Goal: Task Accomplishment & Management: Complete application form

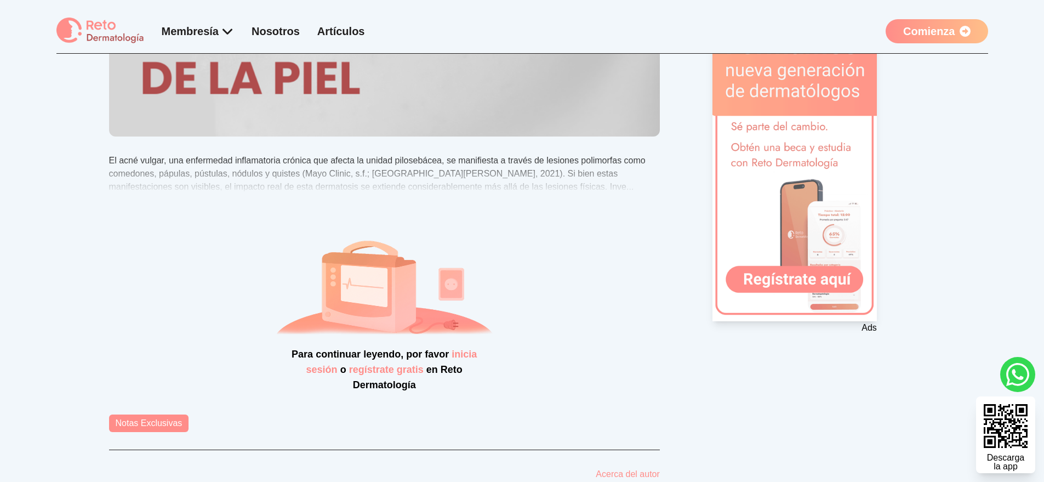
scroll to position [181, 0]
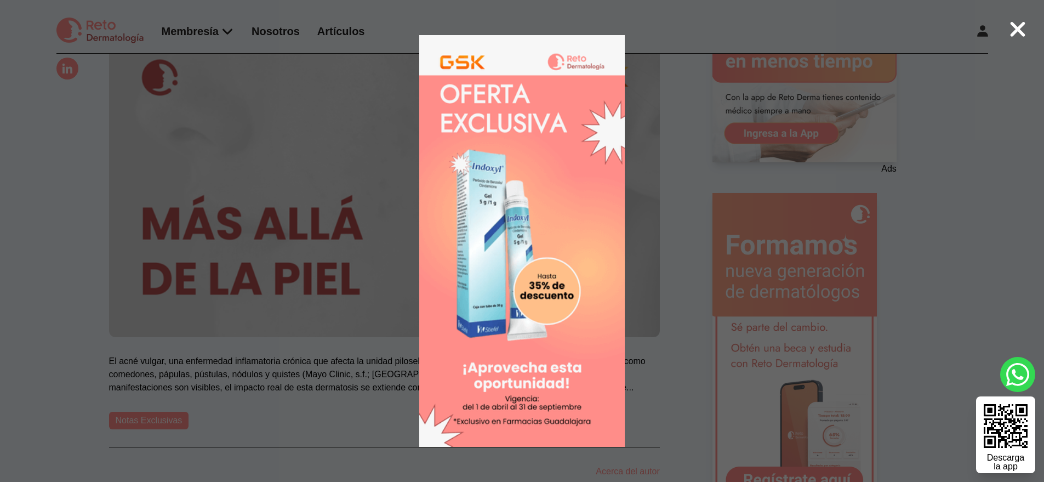
click at [373, 125] on 1 at bounding box center [522, 241] width 421 height 412
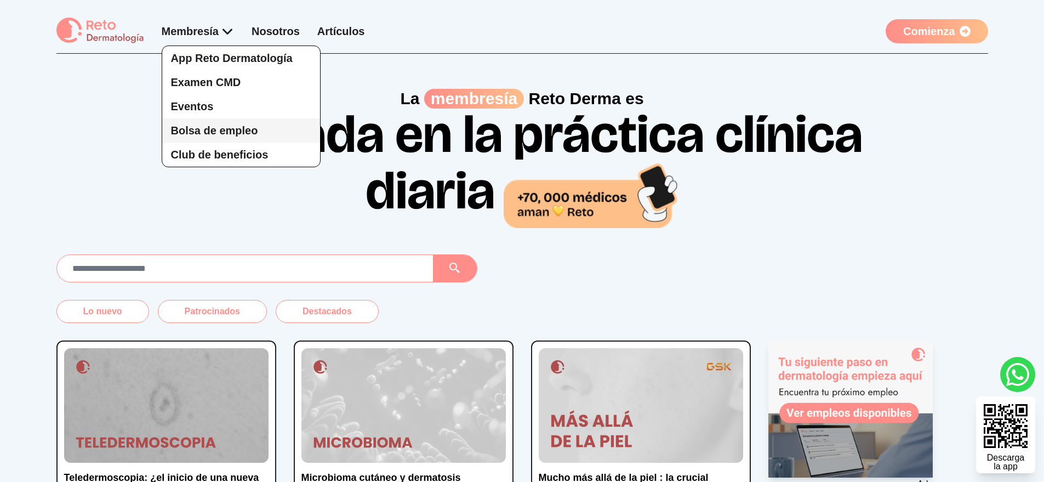
click at [226, 123] on link "Bolsa de empleo" at bounding box center [241, 130] width 158 height 24
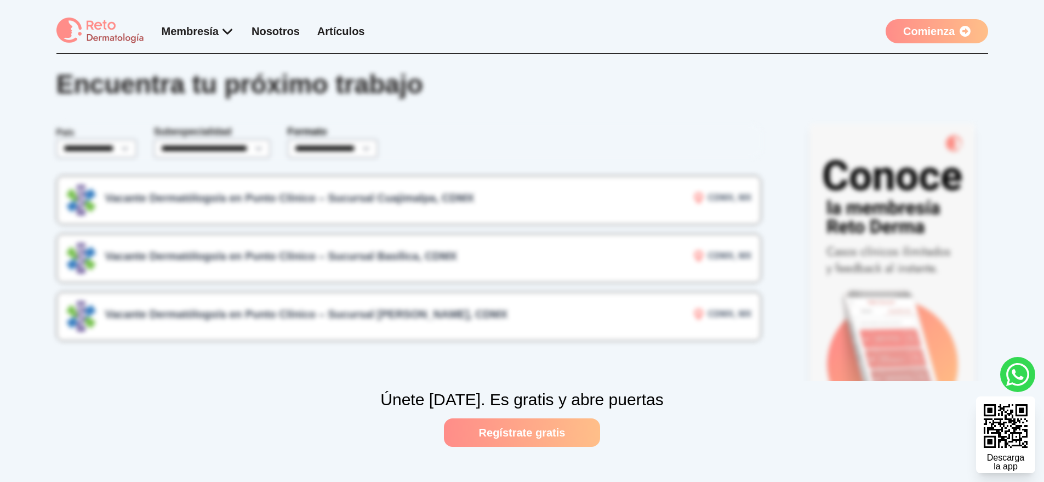
click at [536, 434] on link "Regístrate gratis" at bounding box center [522, 432] width 157 height 29
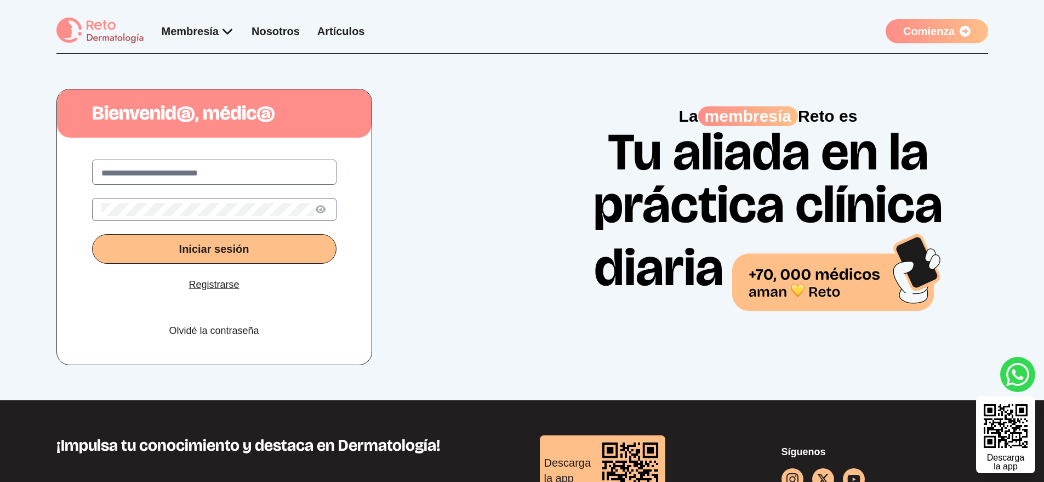
click at [218, 179] on input "text" at bounding box center [214, 173] width 226 height 13
type input "**********"
click at [92, 234] on button "Iniciar sesión" at bounding box center [214, 249] width 245 height 30
click at [273, 241] on button "Iniciar sesión" at bounding box center [214, 249] width 245 height 30
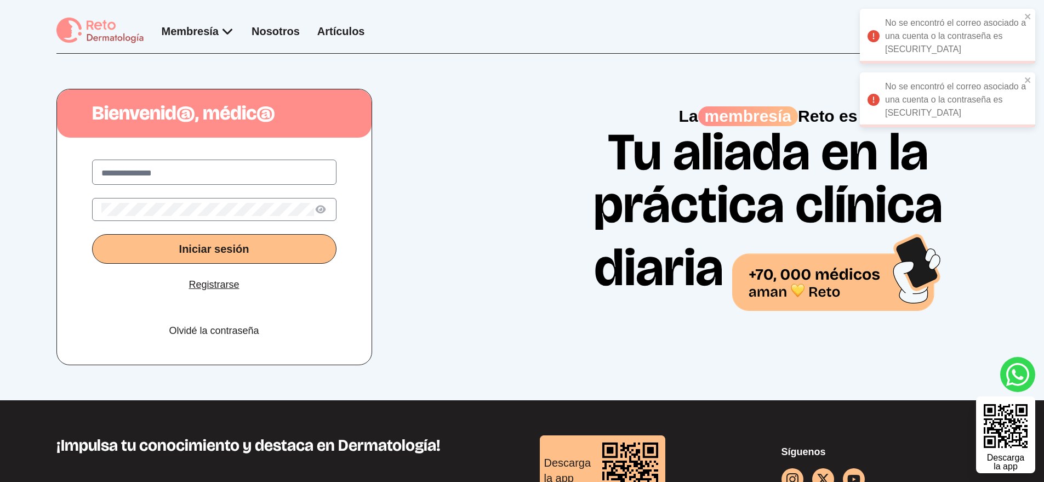
click at [273, 241] on button "Iniciar sesión" at bounding box center [214, 249] width 245 height 30
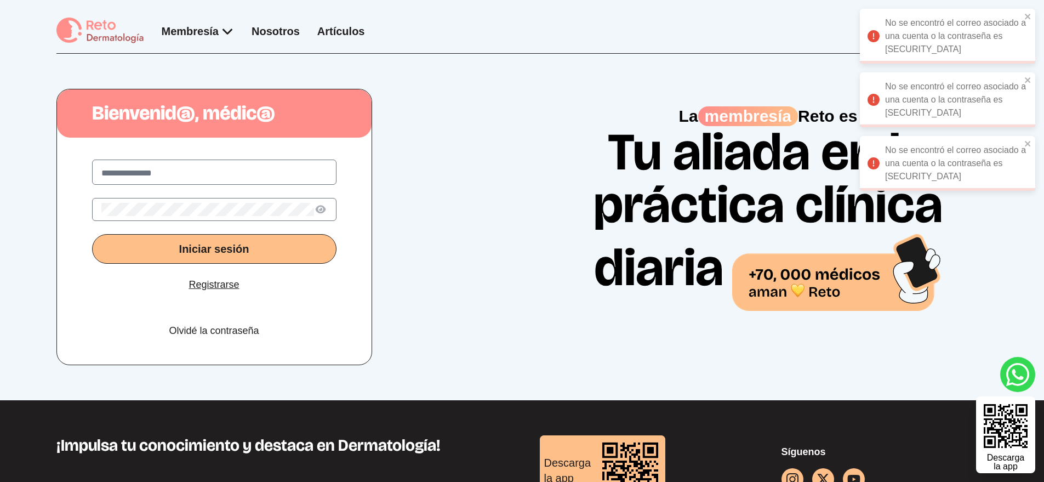
click at [273, 241] on button "Iniciar sesión" at bounding box center [214, 249] width 245 height 30
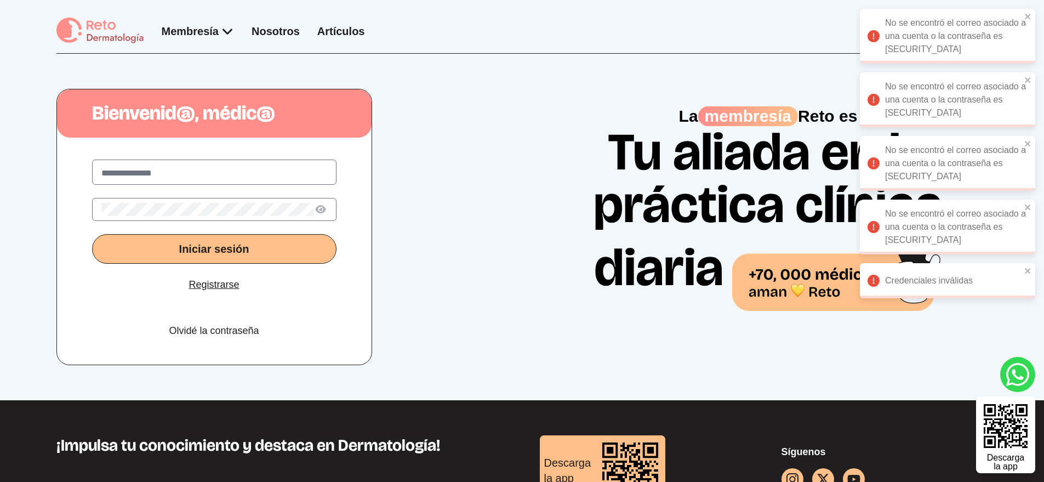
click at [273, 241] on button "Iniciar sesión" at bounding box center [214, 249] width 245 height 30
click at [228, 287] on link "Registrarse" at bounding box center [214, 284] width 50 height 15
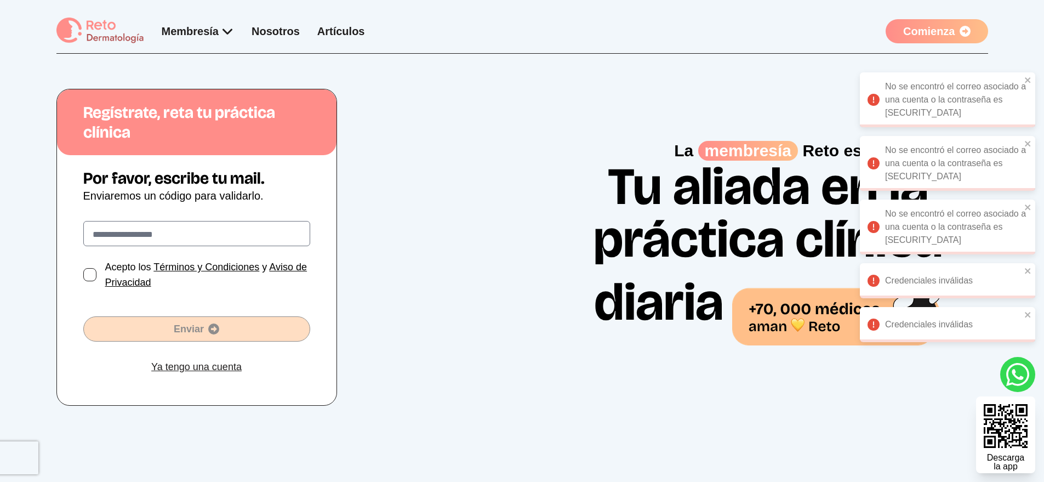
click at [215, 246] on label at bounding box center [196, 233] width 227 height 25
click at [215, 241] on input "text" at bounding box center [197, 234] width 208 height 13
click at [216, 238] on input "text" at bounding box center [197, 234] width 208 height 13
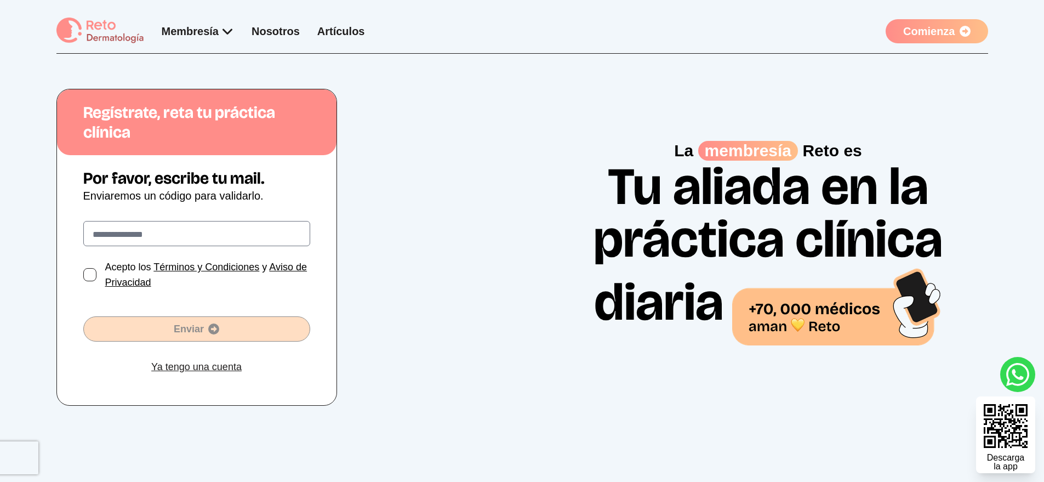
type input "**********"
click at [90, 270] on div at bounding box center [89, 274] width 13 height 13
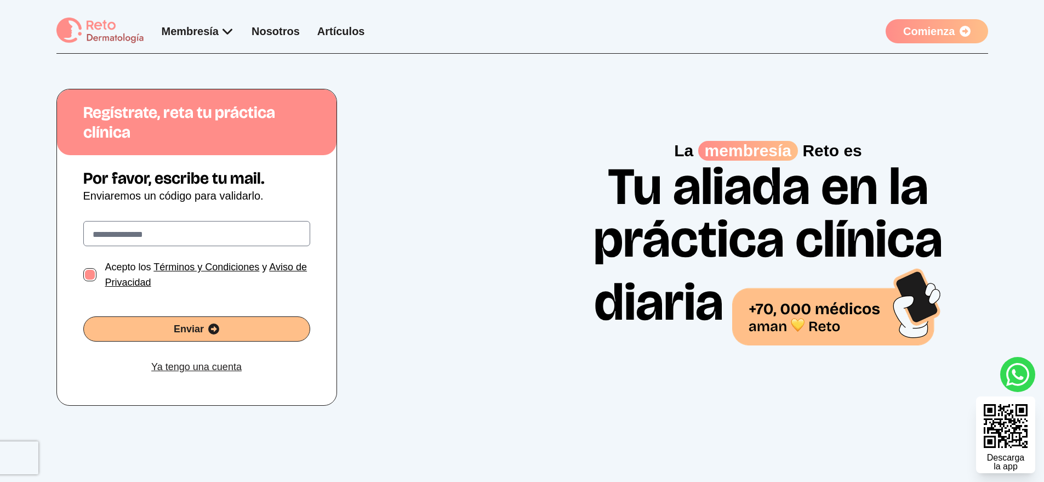
click at [156, 321] on span "Enviar" at bounding box center [197, 328] width 226 height 15
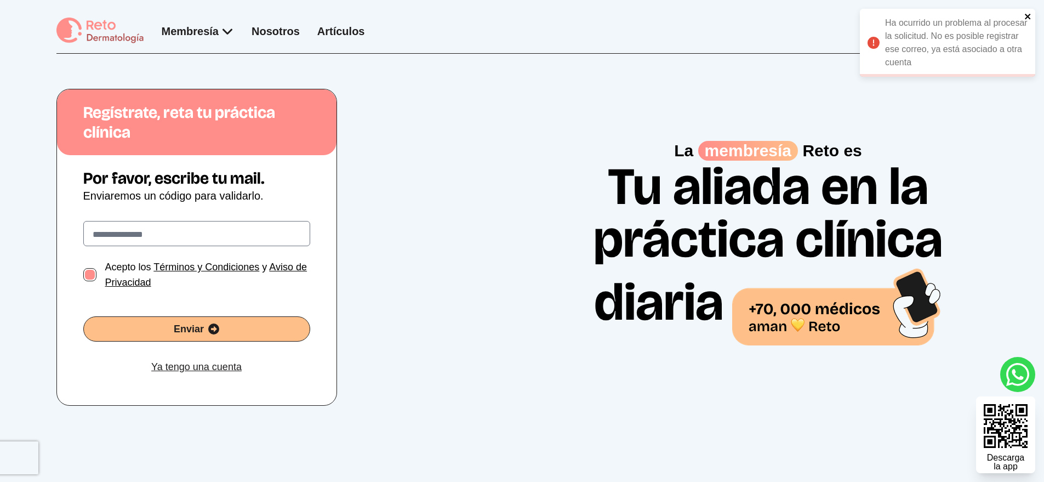
click at [1027, 19] on icon "close" at bounding box center [1029, 16] width 8 height 9
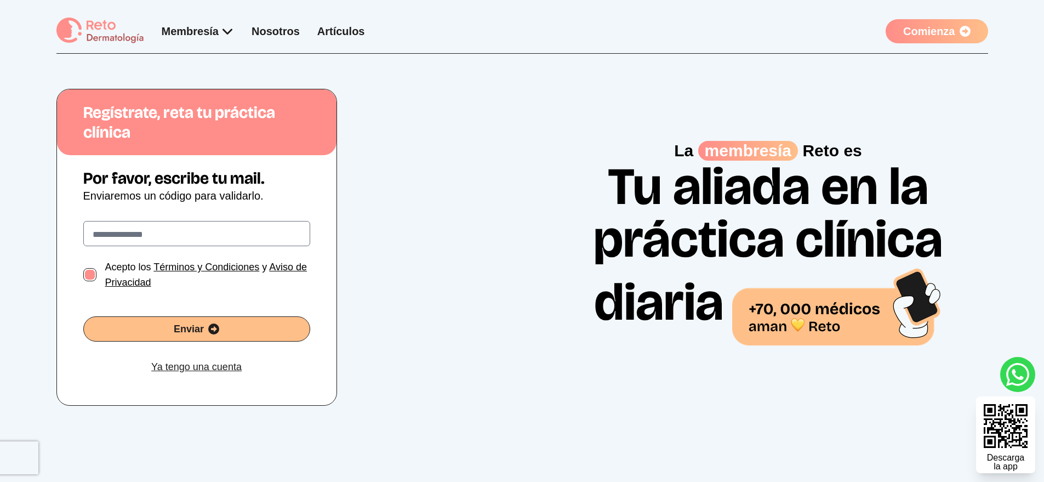
click at [253, 327] on span "Enviar" at bounding box center [197, 328] width 226 height 15
click at [177, 365] on link "Ya tengo una cuenta" at bounding box center [196, 366] width 90 height 15
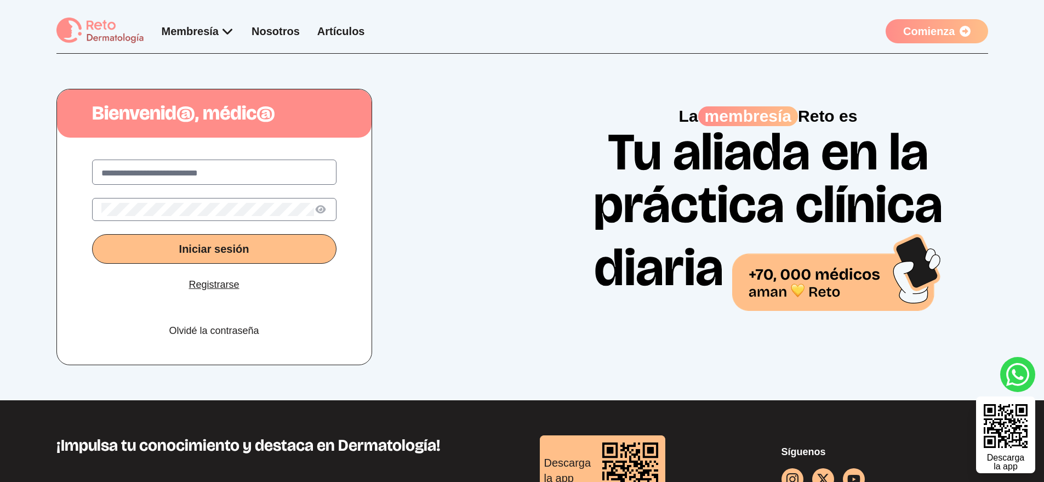
click at [226, 179] on input "text" at bounding box center [214, 173] width 226 height 13
type input "**********"
click at [92, 234] on button "Iniciar sesión" at bounding box center [214, 249] width 245 height 30
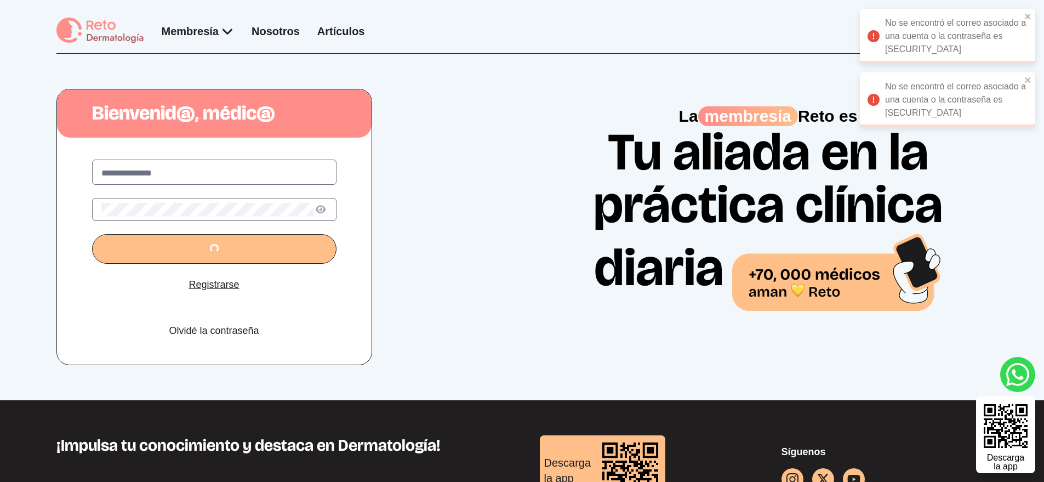
click at [92, 234] on button "submit" at bounding box center [214, 249] width 245 height 30
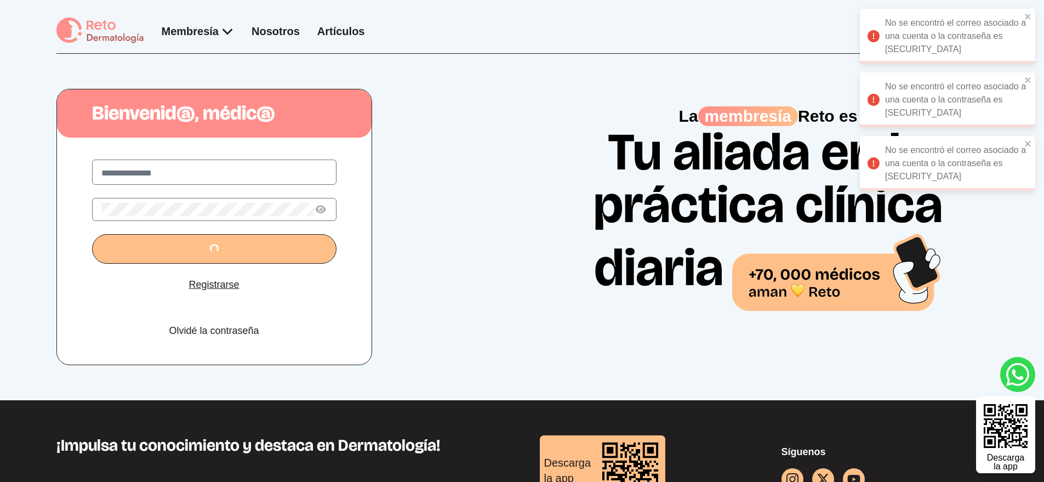
click at [92, 234] on button "submit" at bounding box center [214, 249] width 245 height 30
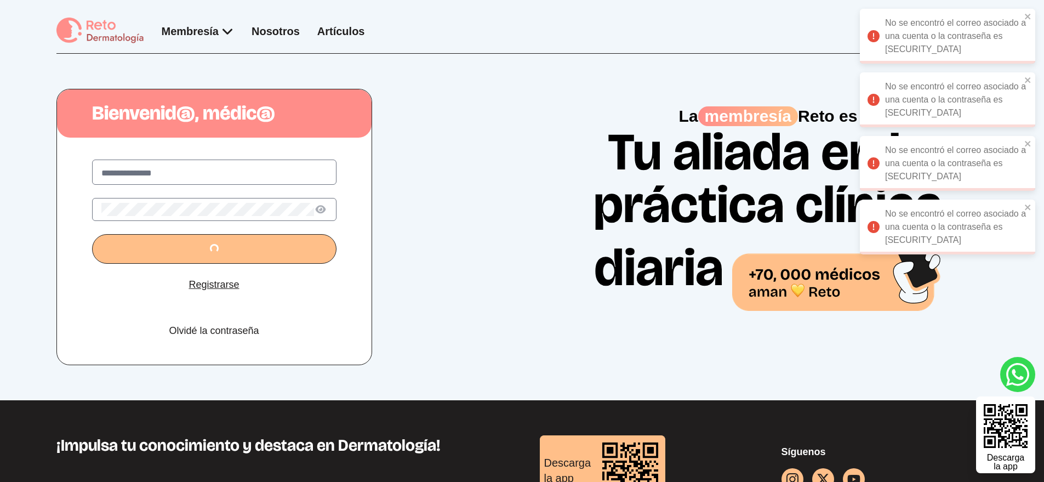
click at [92, 234] on button "submit" at bounding box center [214, 249] width 245 height 30
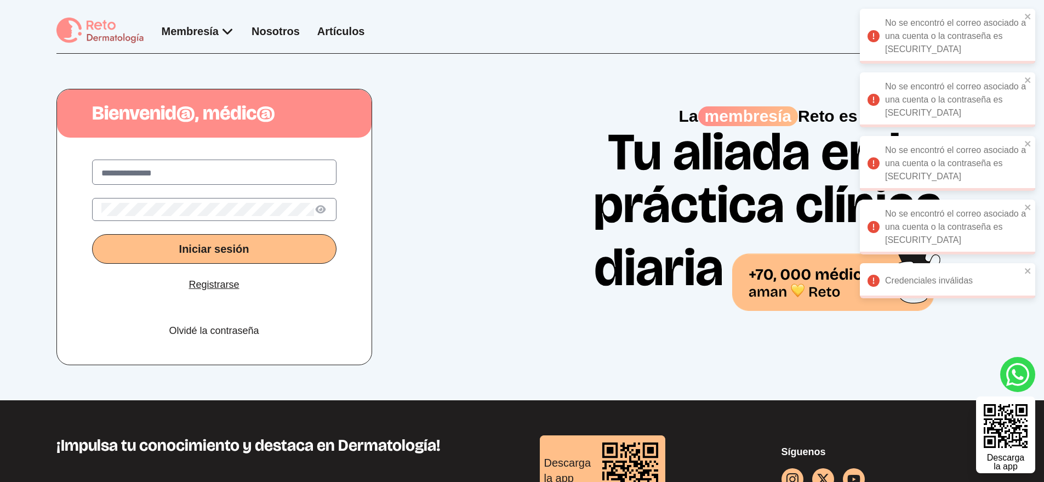
click at [954, 149] on div "No se encontró el correo asociado a una cuenta o la contraseña es incorrecta" at bounding box center [947, 163] width 175 height 55
click at [951, 151] on div "No se encontró el correo asociado a una cuenta o la contraseña es incorrecta" at bounding box center [947, 163] width 175 height 55
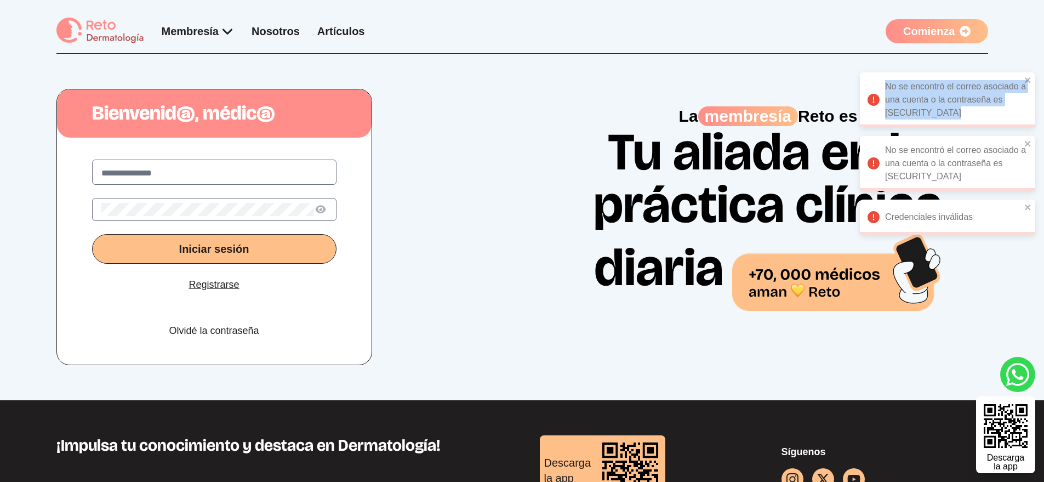
click at [951, 127] on div "No se encontró el correo asociado a una cuenta o la contraseña es incorrecta" at bounding box center [947, 99] width 175 height 55
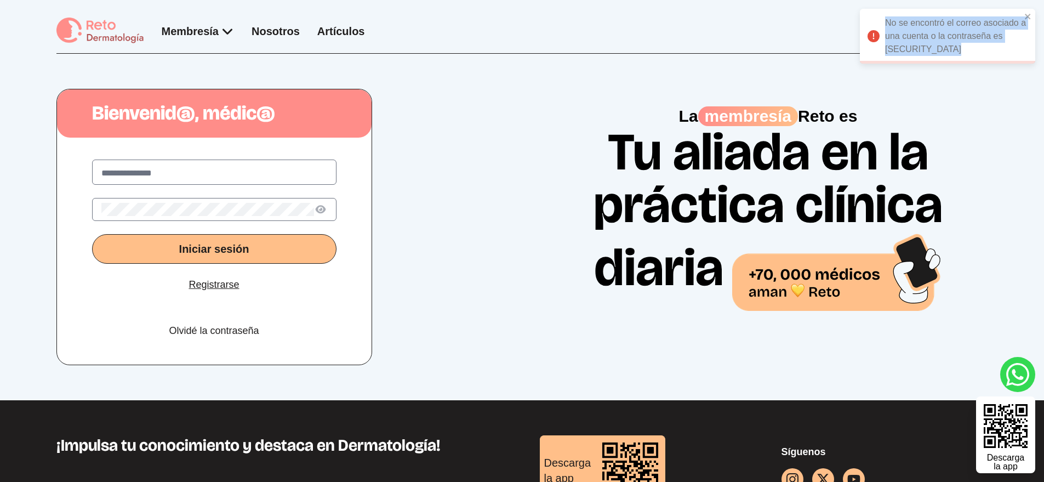
click at [208, 328] on link "Olvidé la contraseña" at bounding box center [214, 330] width 90 height 15
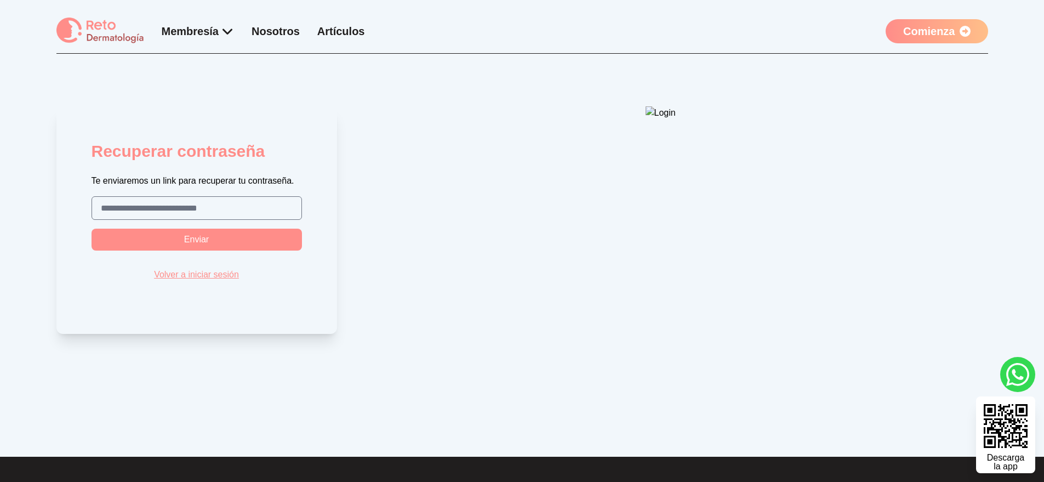
click at [241, 209] on input "text" at bounding box center [197, 208] width 192 height 13
type input "**********"
click at [92, 229] on button "Enviar" at bounding box center [197, 240] width 211 height 22
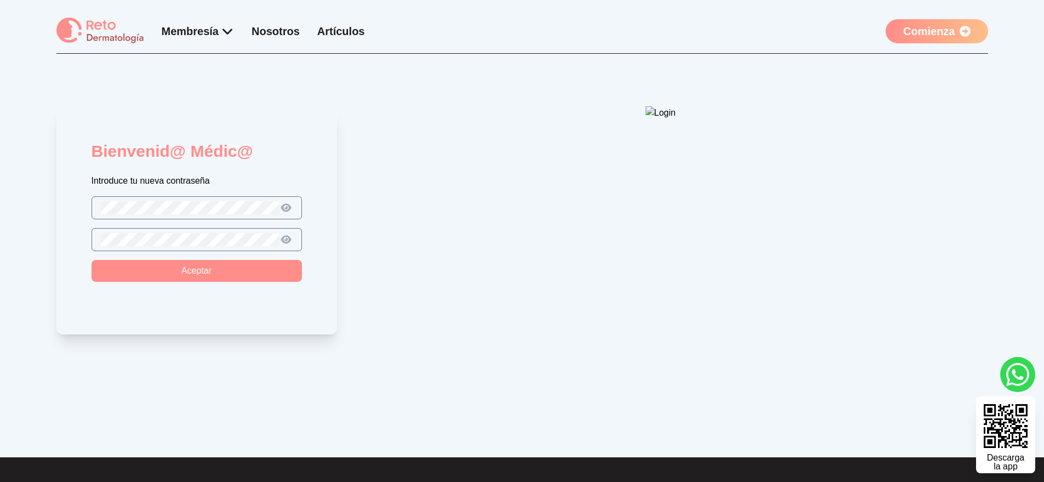
drag, startPoint x: 288, startPoint y: 195, endPoint x: 288, endPoint y: 202, distance: 7.7
click at [289, 198] on form "Bienvenid@ Médic@ Introduce tu nueva contraseña Aceptar" at bounding box center [196, 220] width 281 height 228
click at [288, 204] on icon at bounding box center [286, 208] width 13 height 10
click at [92, 260] on button "Aceptar" at bounding box center [197, 271] width 211 height 22
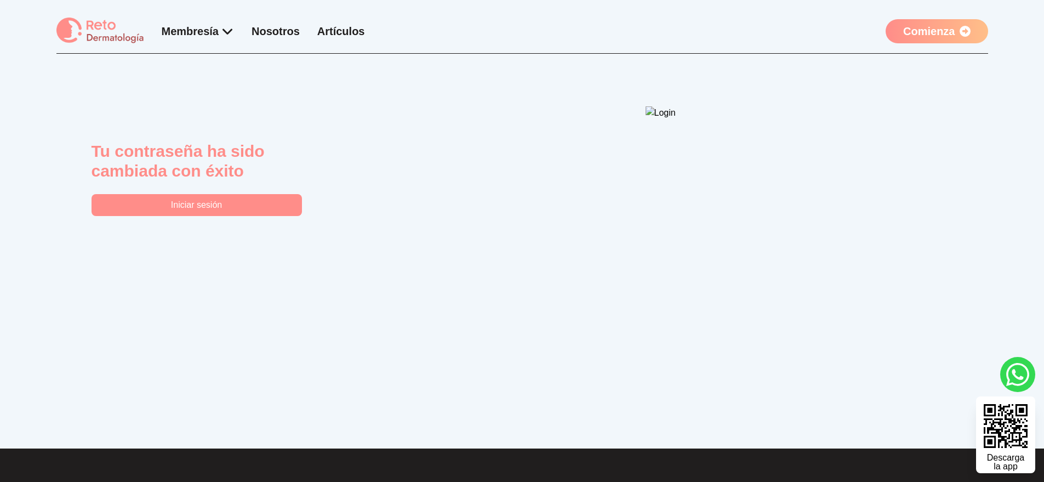
click at [294, 201] on button "Iniciar sesión" at bounding box center [197, 205] width 211 height 22
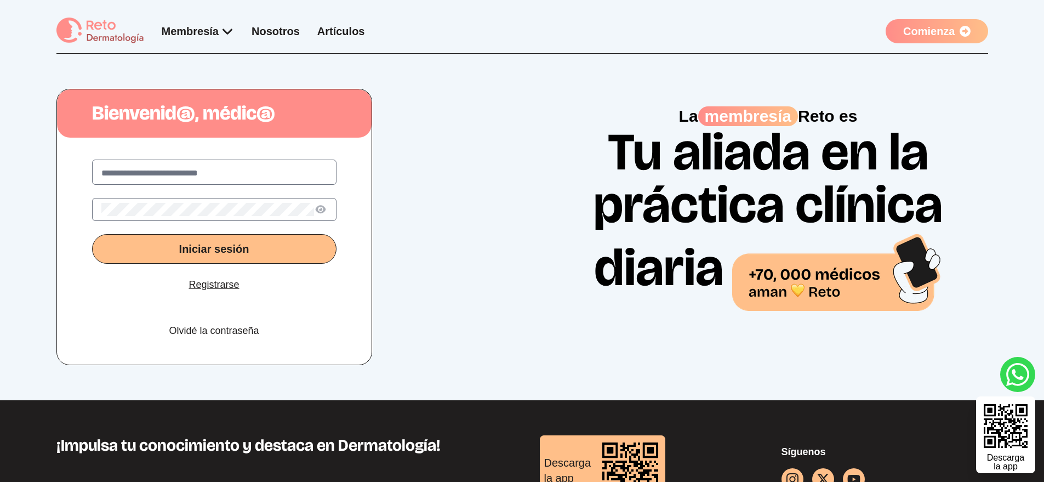
click at [233, 168] on input "text" at bounding box center [214, 173] width 226 height 13
type input "**********"
click at [92, 234] on button "Iniciar sesión" at bounding box center [214, 249] width 245 height 30
click at [319, 207] on icon at bounding box center [320, 210] width 13 height 12
click at [242, 240] on button "Iniciar sesión" at bounding box center [214, 249] width 245 height 30
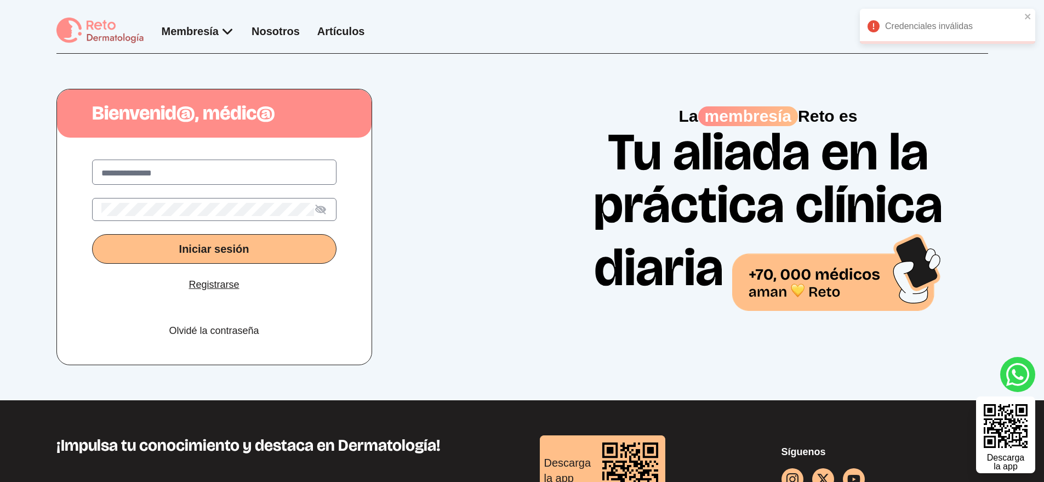
click at [960, 34] on div "Credenciales inválidas" at bounding box center [947, 26] width 175 height 35
click at [954, 29] on div "Credenciales inválidas" at bounding box center [947, 26] width 175 height 35
click at [92, 234] on button "Iniciar sesión" at bounding box center [214, 249] width 245 height 30
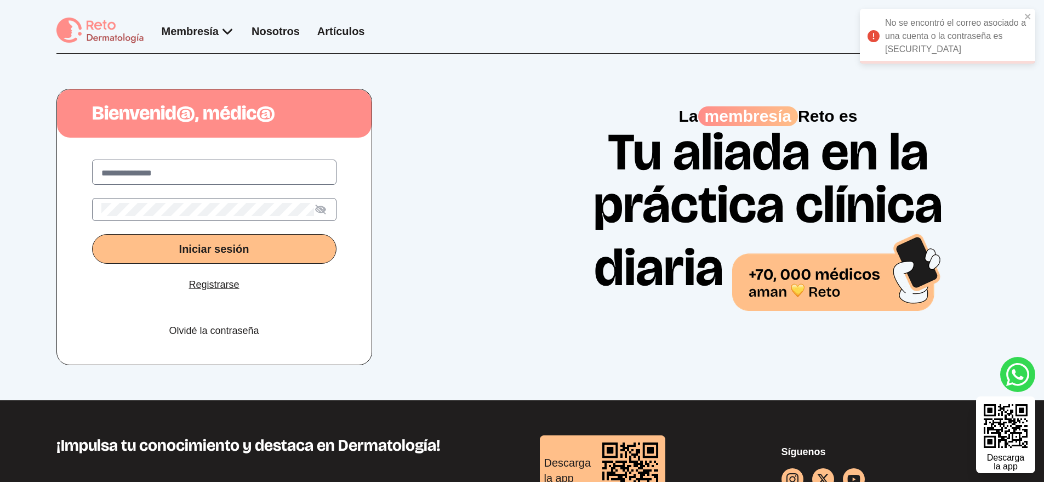
click at [92, 234] on button "Iniciar sesión" at bounding box center [214, 249] width 245 height 30
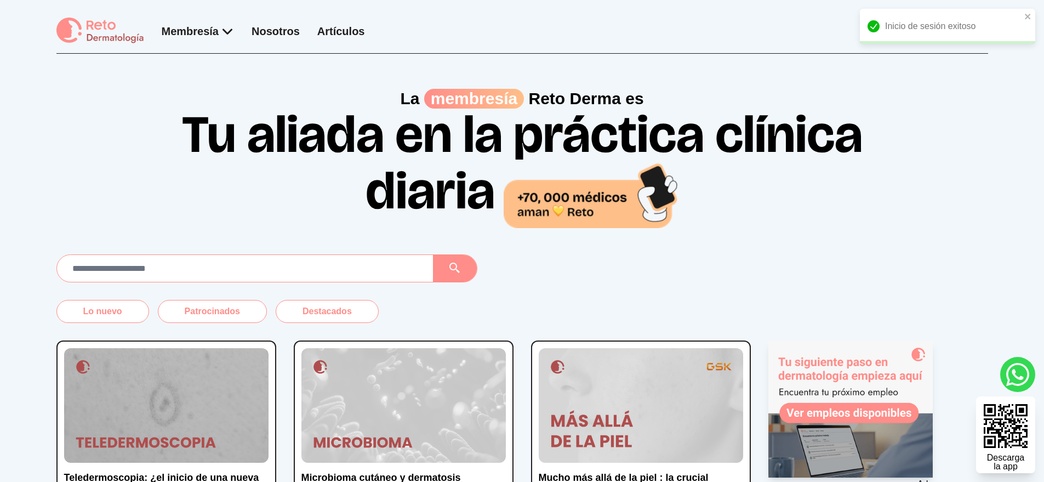
click at [201, 44] on div "Membresía App Reto Dermatología Examen CMD Eventos Bolsa de empleo Club de bene…" at bounding box center [210, 31] width 309 height 27
click at [201, 42] on div "Membresía App Reto Dermatología Examen CMD Eventos Bolsa de empleo Club de bene…" at bounding box center [210, 31] width 309 height 27
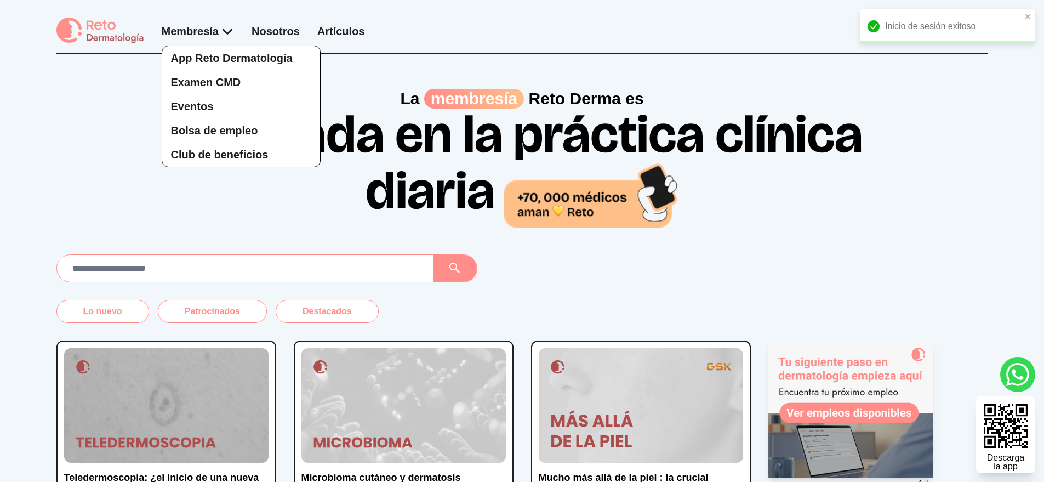
click at [201, 38] on div "App Reto Dermatología Examen CMD Eventos Bolsa de empleo Club de beneficios" at bounding box center [198, 96] width 73 height 144
click at [234, 143] on link "Club de beneficios" at bounding box center [241, 155] width 158 height 24
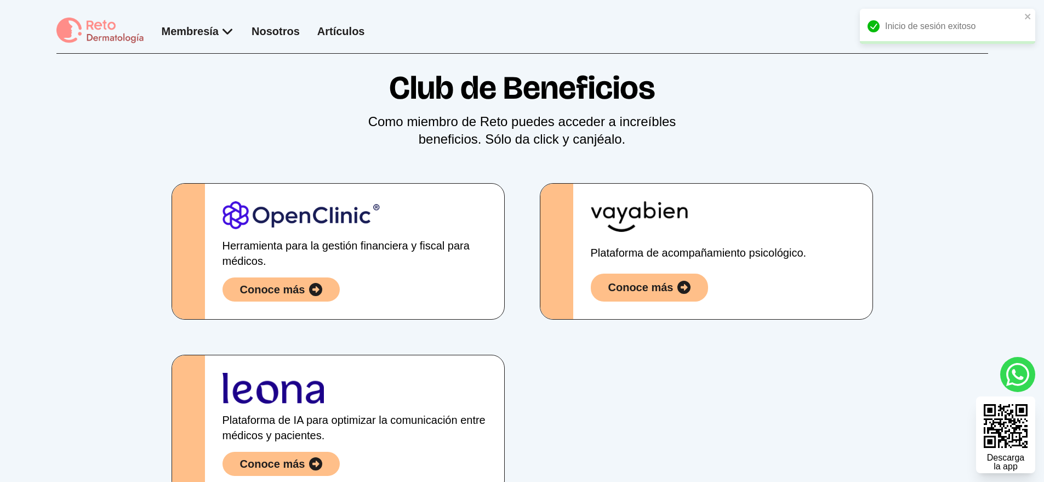
click at [231, 137] on div "Club de Beneficios Como miembro de Reto puedes acceder a increíbles beneficios.…" at bounding box center [522, 327] width 932 height 547
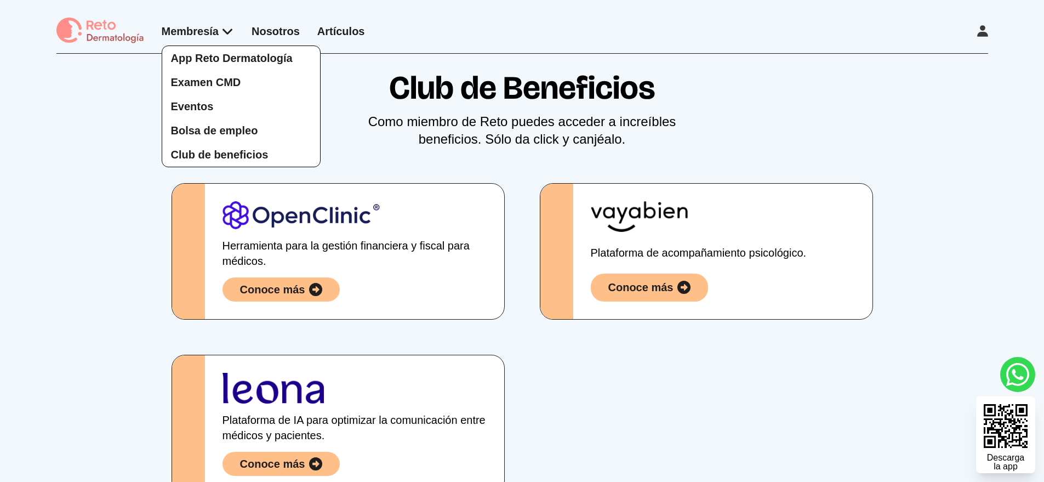
click at [219, 28] on div "App Reto Dermatología Examen CMD Eventos Bolsa de empleo Club de beneficios" at bounding box center [198, 96] width 73 height 144
click at [229, 136] on span "Bolsa de empleo" at bounding box center [214, 130] width 87 height 12
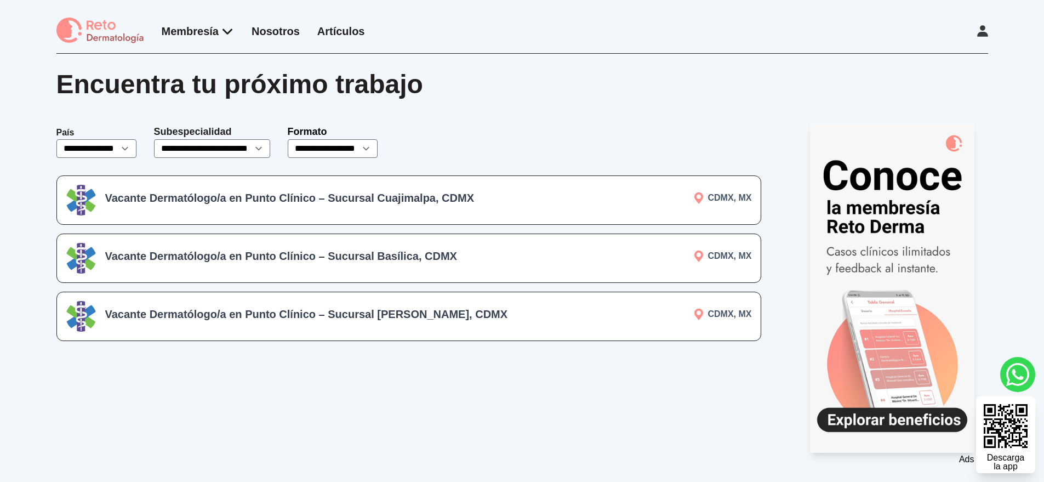
click at [380, 198] on h3 "Vacante Dermatólogo/a en Punto Clínico – Sucursal Cuajimalpa, CDMX" at bounding box center [317, 197] width 425 height 15
click at [425, 253] on h3 "Vacante Dermatólogo/a en Punto Clínico – Sucursal Basílica, CDMX" at bounding box center [317, 255] width 425 height 15
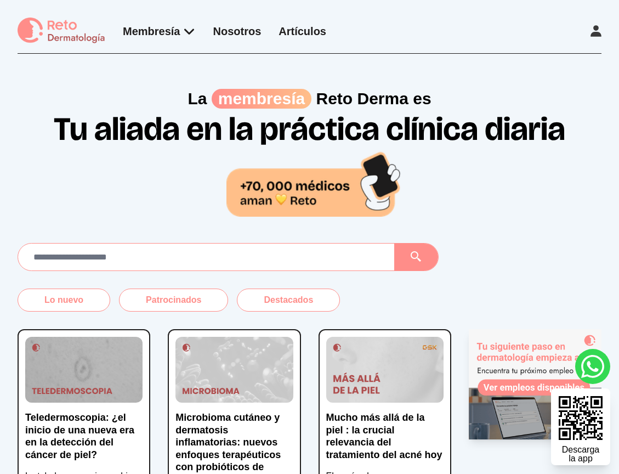
click at [317, 33] on link "Artículos" at bounding box center [303, 31] width 48 height 12
